Goal: Information Seeking & Learning: Learn about a topic

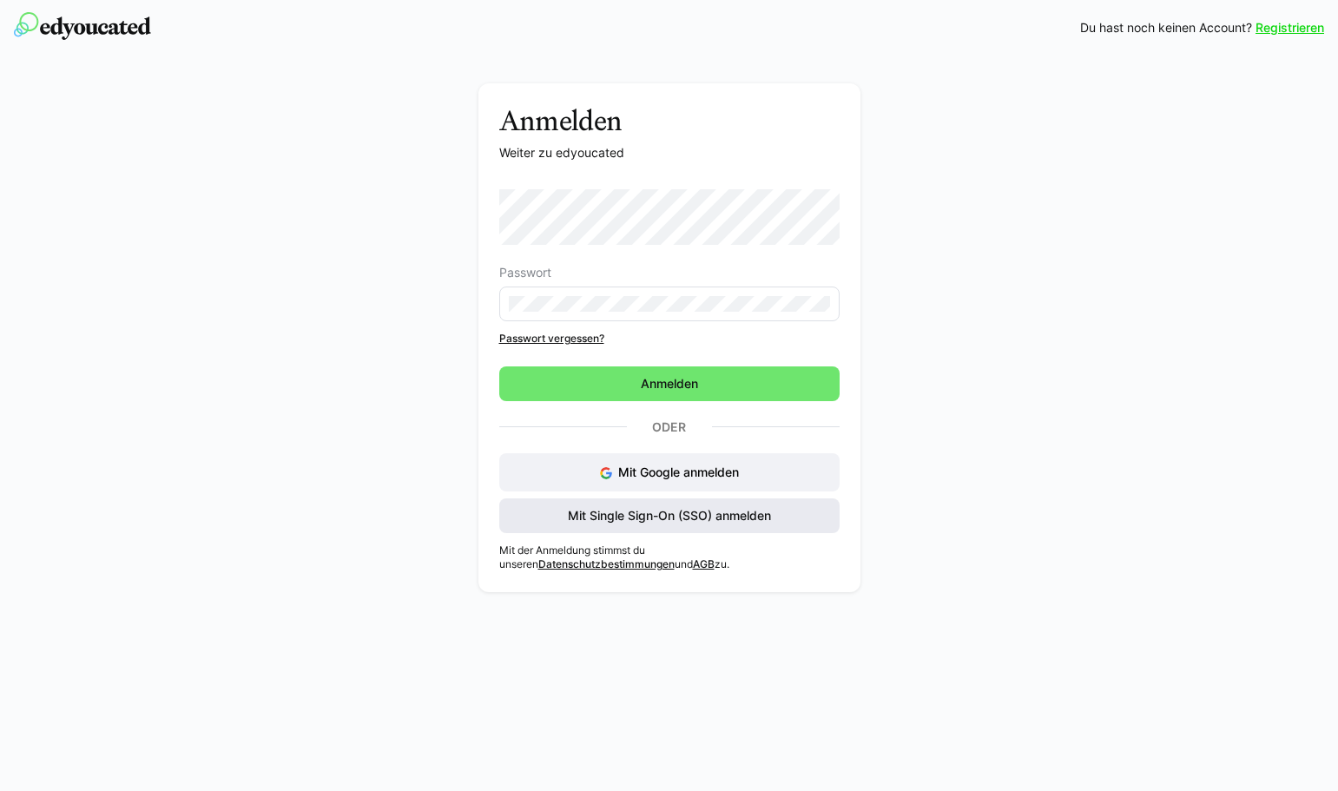
click at [644, 511] on span "Mit Single Sign-On (SSO) anmelden" at bounding box center [669, 515] width 208 height 17
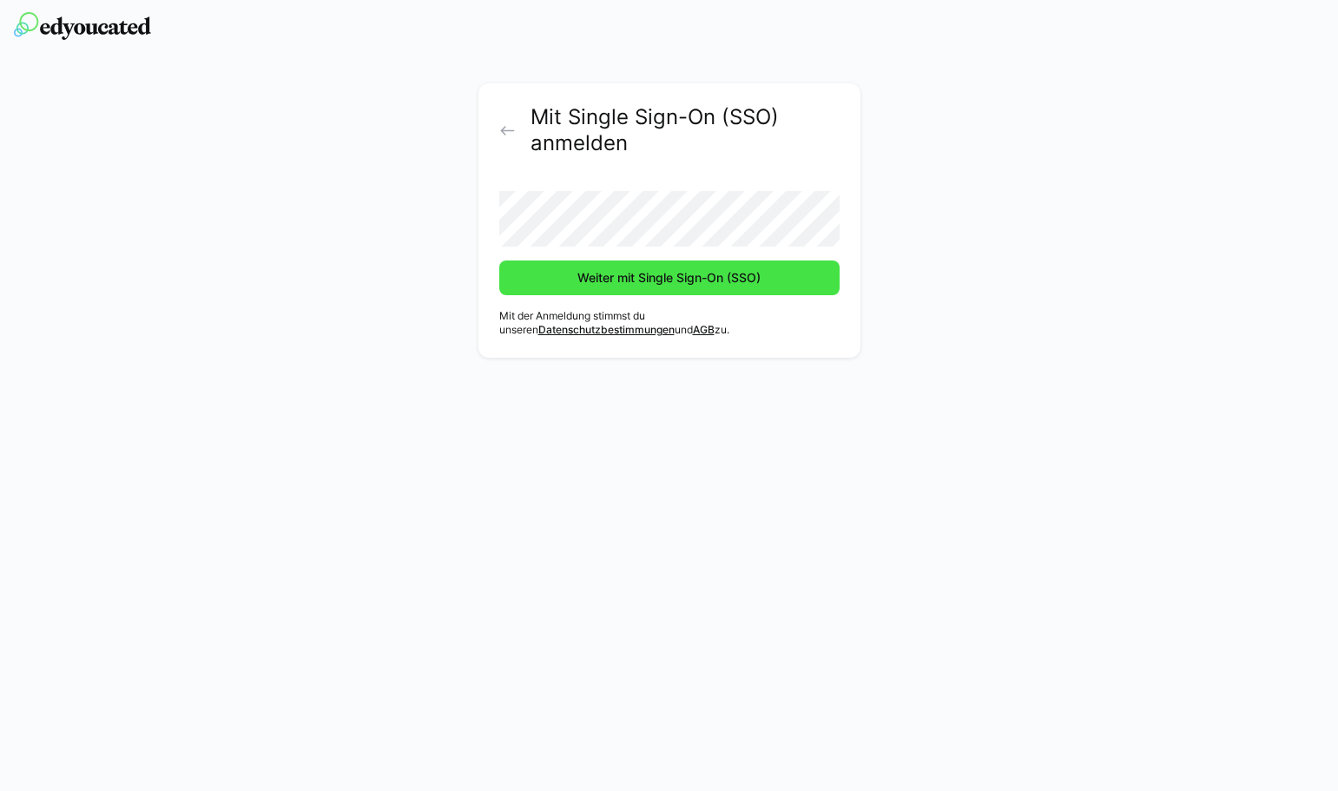
click at [735, 261] on span "Weiter mit Single Sign-On (SSO)" at bounding box center [669, 277] width 340 height 35
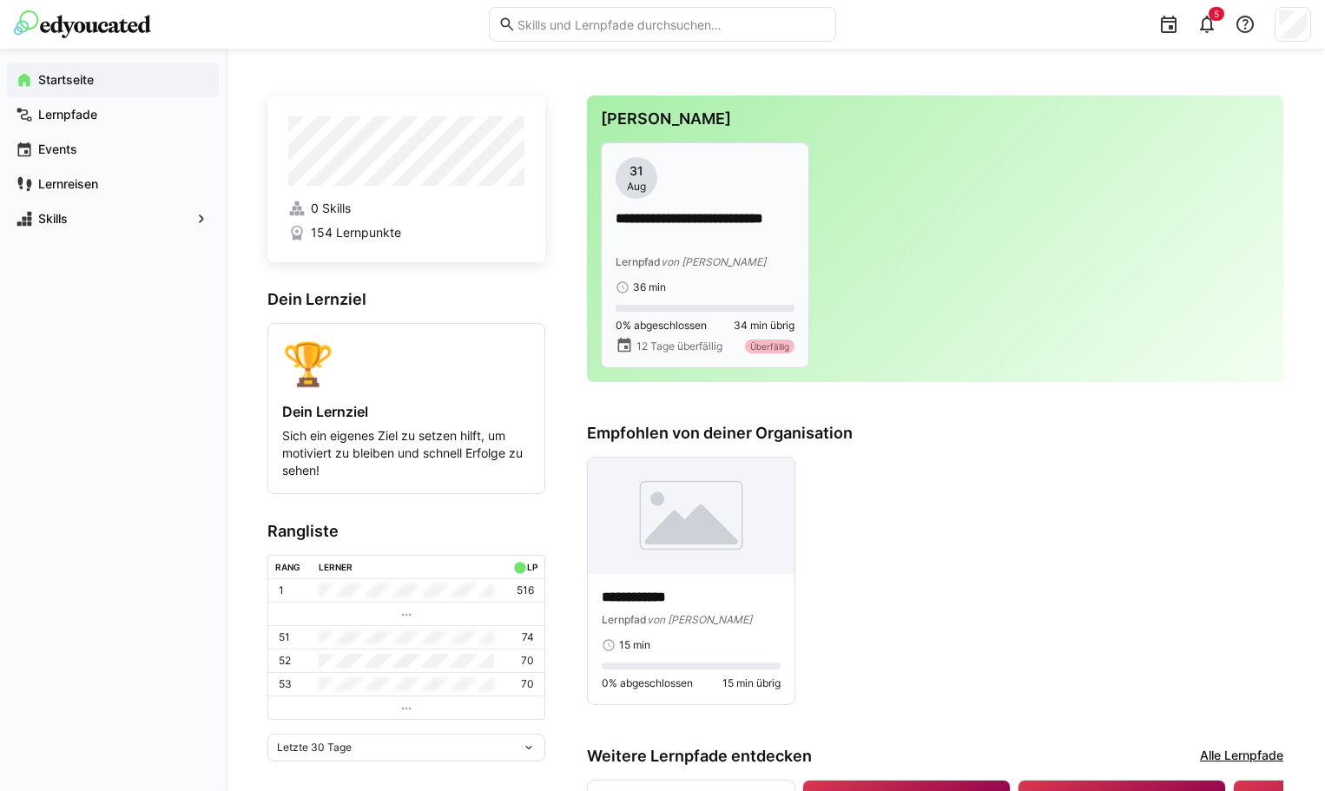
click at [728, 281] on div "36 min" at bounding box center [705, 287] width 179 height 14
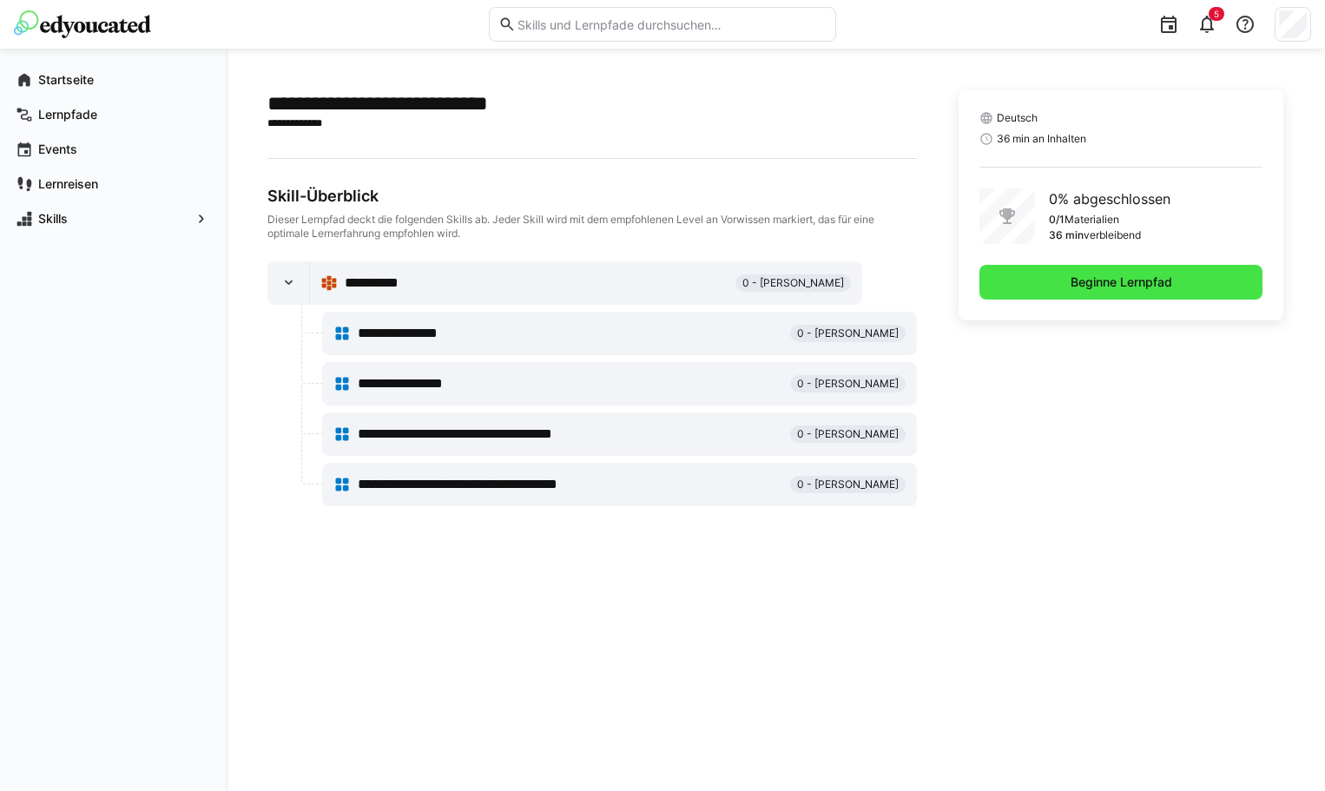
click at [1054, 290] on span "Beginne Lernpfad" at bounding box center [1120, 282] width 283 height 35
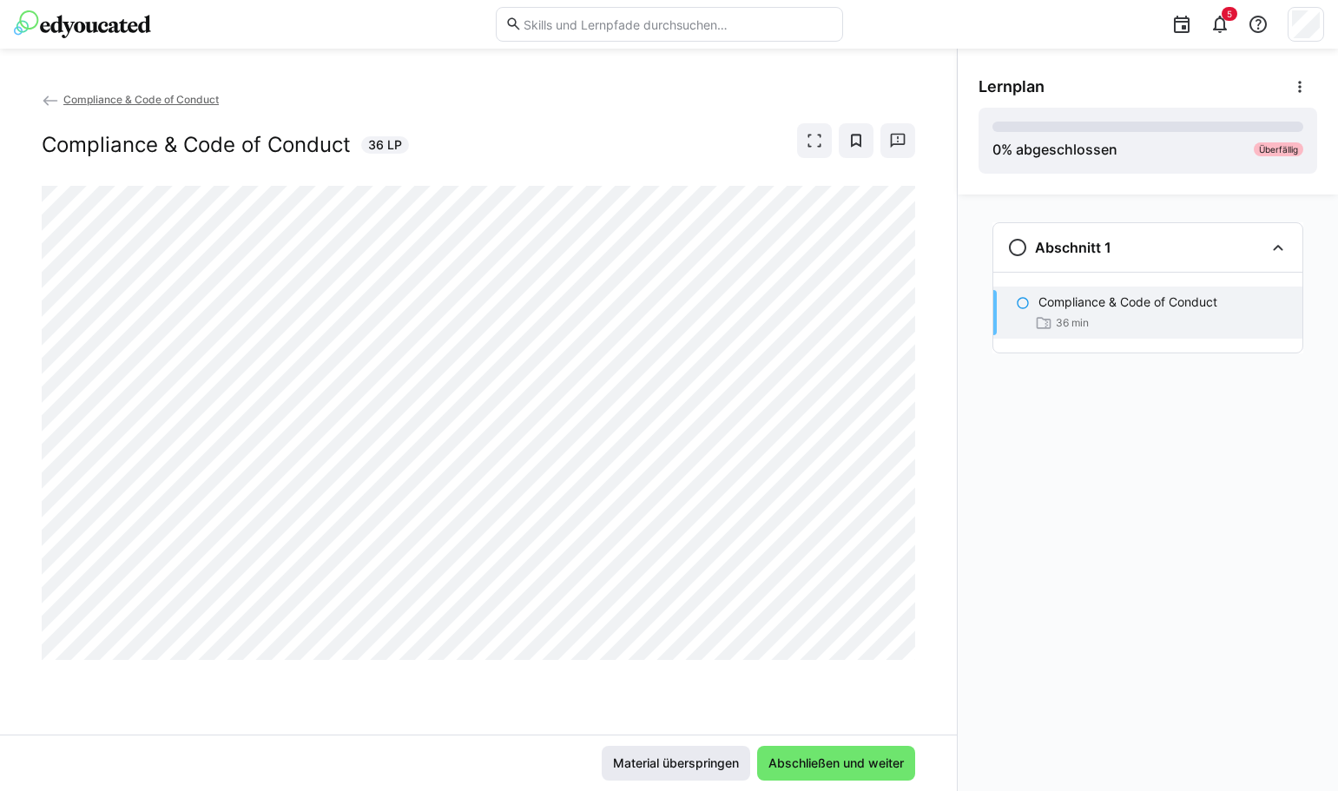
click at [695, 764] on span "Material überspringen" at bounding box center [675, 763] width 131 height 17
click at [797, 764] on span "Abschließen und weiter" at bounding box center [836, 763] width 141 height 17
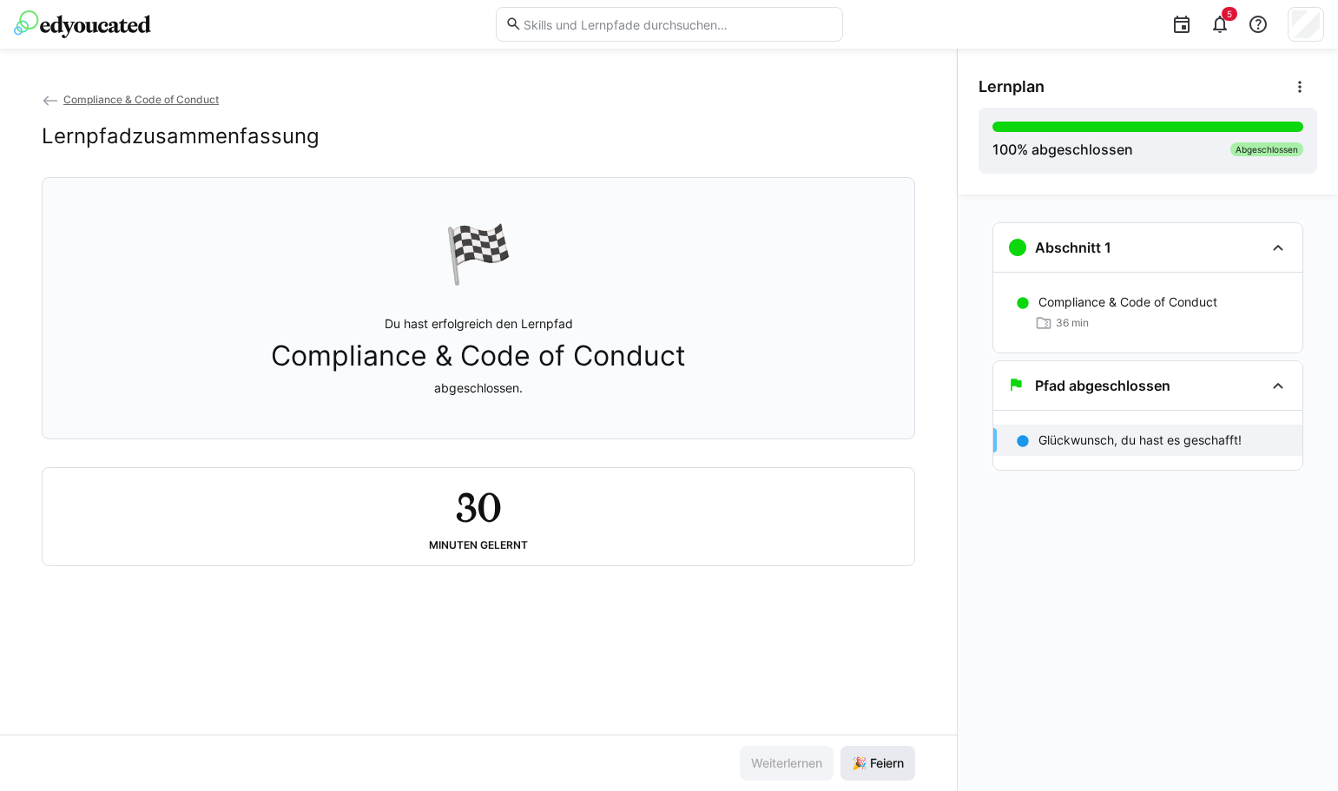
click at [907, 760] on span "🎉 Feiern" at bounding box center [878, 763] width 75 height 35
click at [137, 98] on span "Compliance & Code of Conduct" at bounding box center [140, 99] width 155 height 13
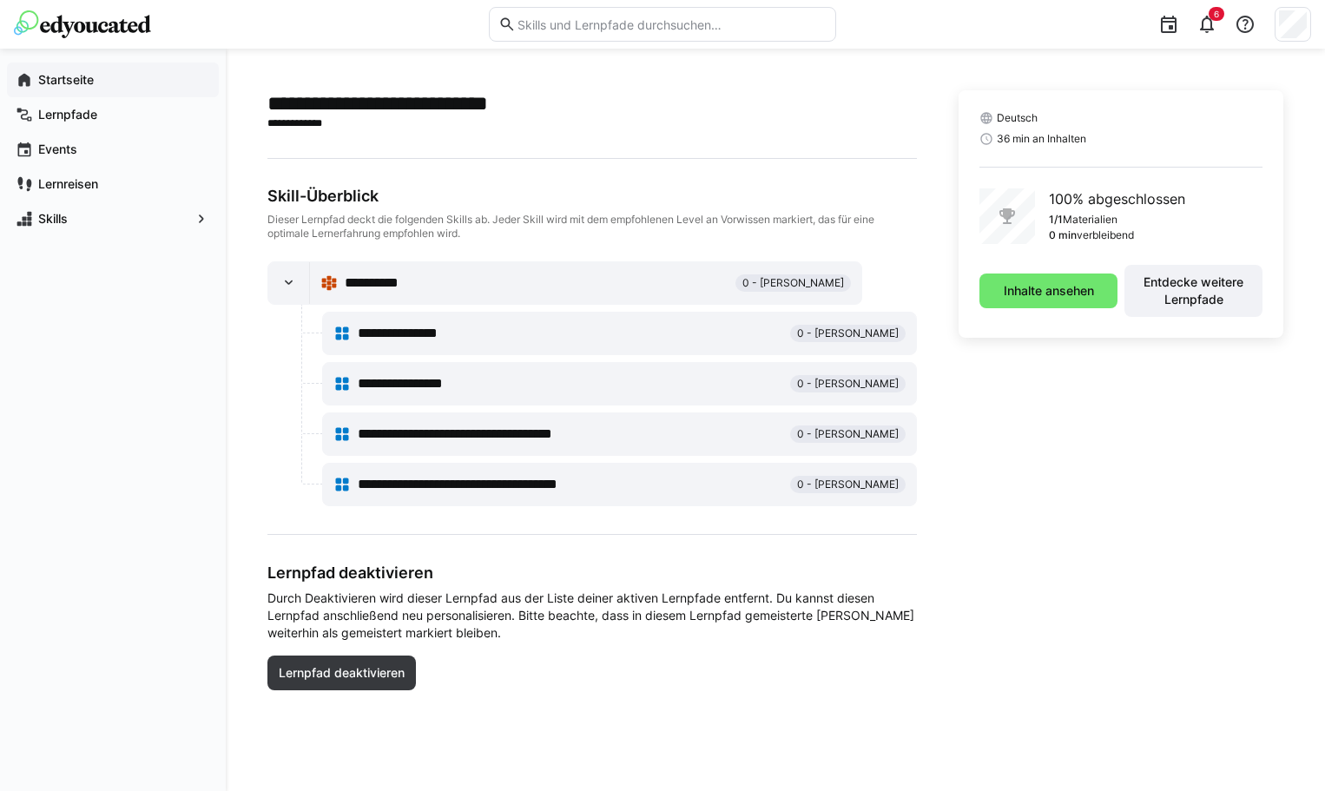
click at [58, 71] on span "Startseite" at bounding box center [123, 79] width 175 height 17
